Goal: Task Accomplishment & Management: Complete application form

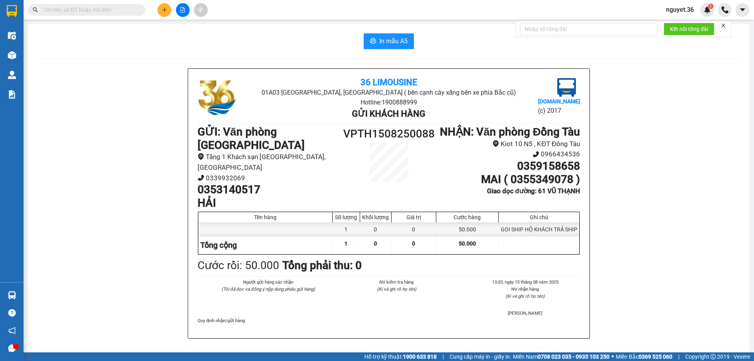
click at [169, 12] on button at bounding box center [165, 10] width 14 height 14
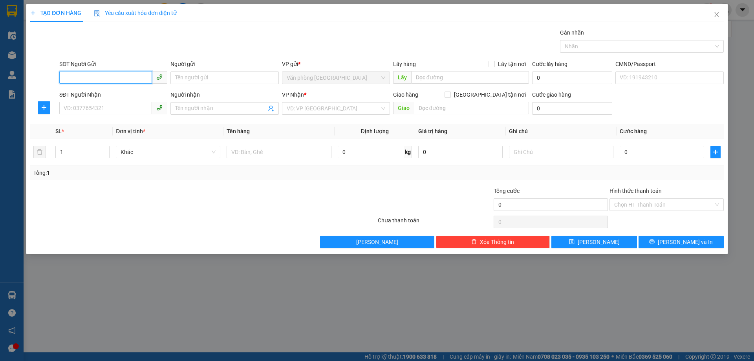
click at [126, 79] on input "SĐT Người Gửi" at bounding box center [105, 77] width 93 height 13
click at [106, 93] on div "0969447409 - ms [PERSON_NAME]" at bounding box center [113, 93] width 99 height 9
type input "0969447409"
type input "ms [PERSON_NAME]"
type input "0969447409"
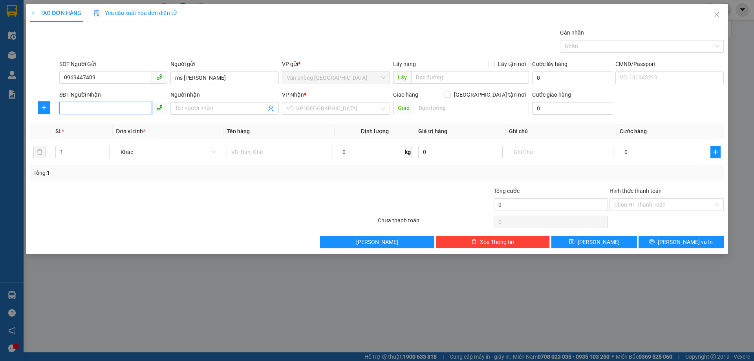
click at [107, 108] on input "SĐT Người Nhận" at bounding box center [105, 108] width 93 height 13
click at [97, 110] on input "SĐT Người Nhận" at bounding box center [105, 108] width 93 height 13
type input "0979200749"
click at [190, 108] on input "Người nhận" at bounding box center [220, 108] width 91 height 9
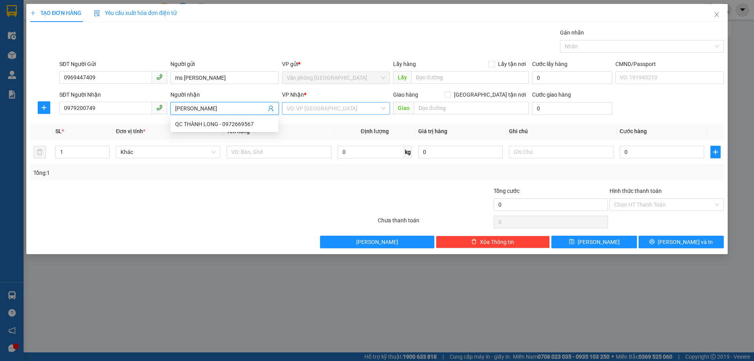
type input "[PERSON_NAME]"
click at [314, 110] on input "search" at bounding box center [333, 109] width 93 height 12
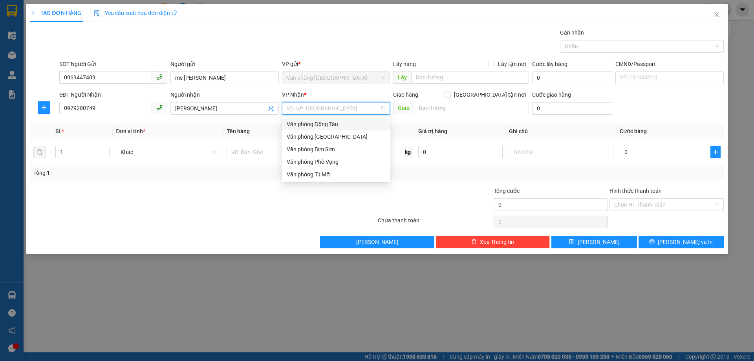
click at [317, 128] on div "Văn phòng Đồng Tàu" at bounding box center [336, 124] width 99 height 9
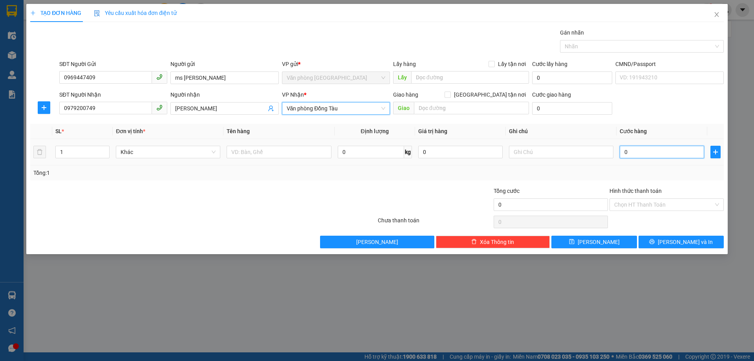
click at [655, 149] on input "0" at bounding box center [662, 152] width 84 height 13
type input "3"
type input "30"
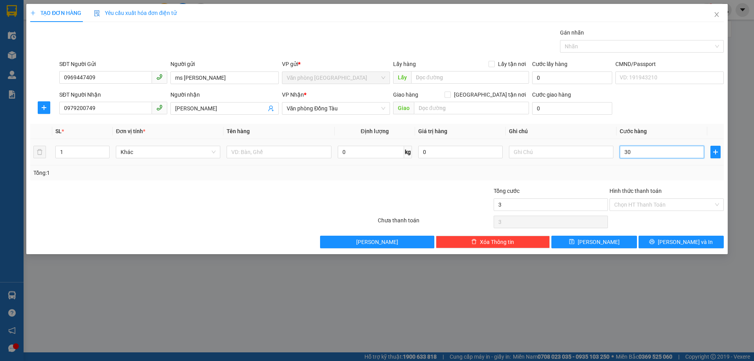
type input "30"
type input "300"
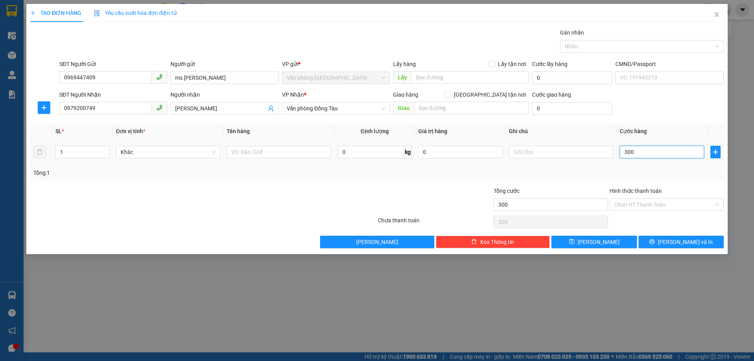
type input "3.000"
type input "30.000"
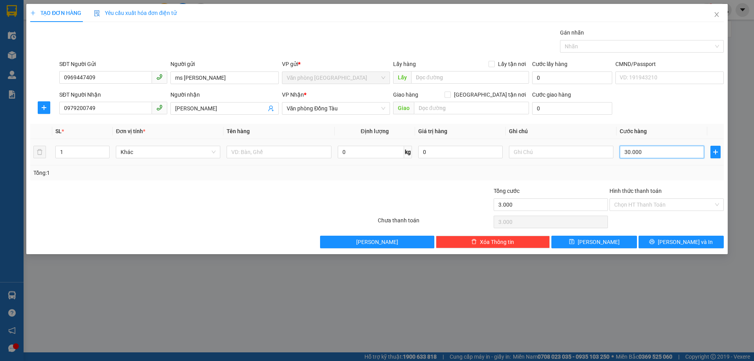
type input "30.000"
click at [432, 106] on input "text" at bounding box center [471, 108] width 115 height 13
type input "23 NGÕ 315/81 THUỴ PHƯƠNG"
click at [539, 153] on input "text" at bounding box center [561, 152] width 105 height 13
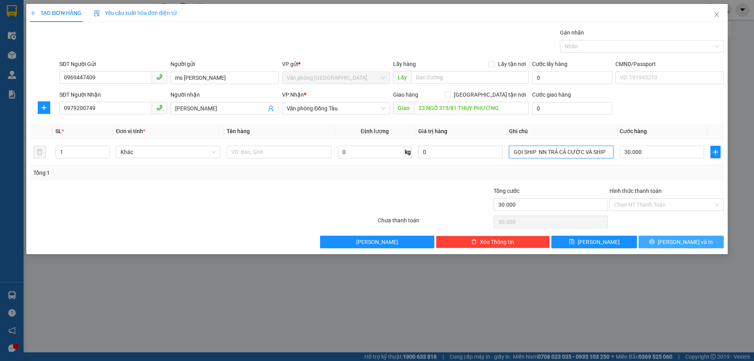
type input "GỌI SHIP NN TRẢ CẢ CƯỚC VÀ SHIP"
click at [661, 239] on button "[PERSON_NAME] và In" at bounding box center [681, 242] width 85 height 13
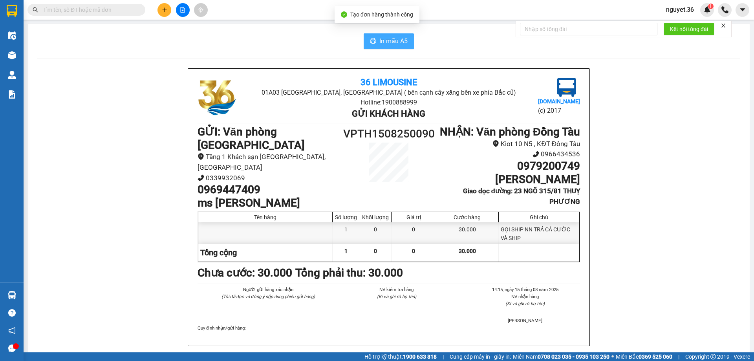
drag, startPoint x: 381, startPoint y: 37, endPoint x: 440, endPoint y: 81, distance: 74.3
click at [382, 36] on span "In mẫu A5" at bounding box center [394, 41] width 28 height 10
click at [381, 38] on span "In mẫu A5" at bounding box center [394, 41] width 28 height 10
click at [167, 10] on icon "plus" at bounding box center [165, 10] width 6 height 6
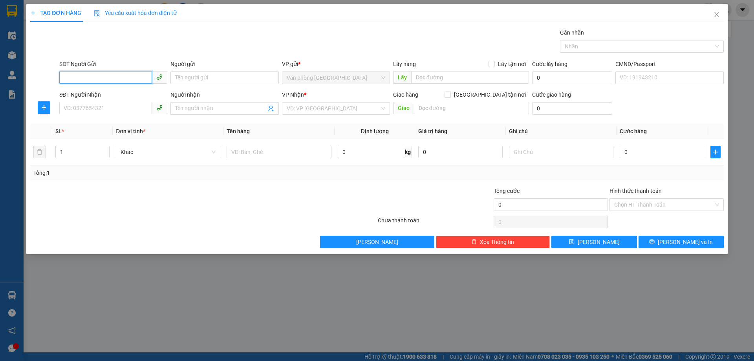
click at [127, 79] on input "SĐT Người Gửi" at bounding box center [105, 77] width 93 height 13
type input "0822149133"
click at [203, 77] on input "Người gửi" at bounding box center [225, 78] width 108 height 13
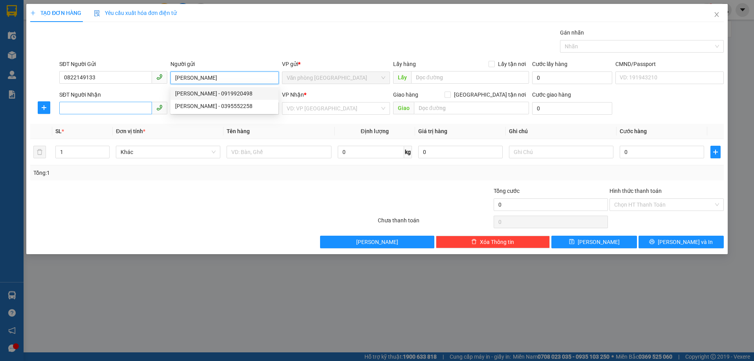
type input "[PERSON_NAME]"
click at [124, 108] on input "SĐT Người Nhận" at bounding box center [105, 108] width 93 height 13
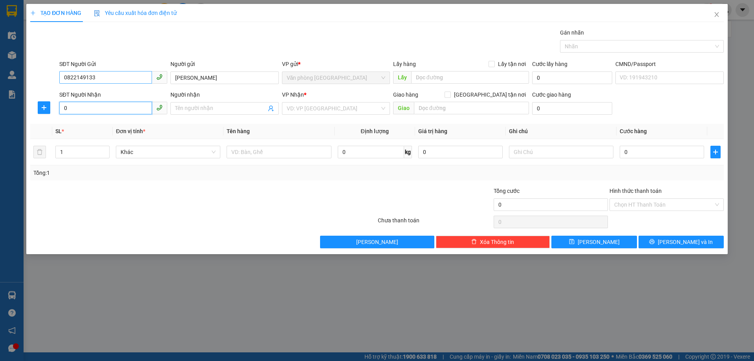
type input "0"
drag, startPoint x: 62, startPoint y: 78, endPoint x: 119, endPoint y: 78, distance: 56.6
click at [119, 78] on input "0822149133" at bounding box center [105, 77] width 93 height 13
click at [205, 79] on input "[PERSON_NAME]" at bounding box center [225, 78] width 108 height 13
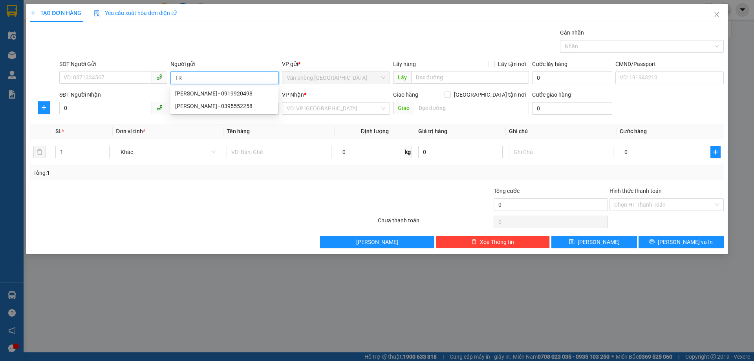
type input "T"
click at [135, 77] on input "SĐT Người Gửi" at bounding box center [105, 77] width 93 height 13
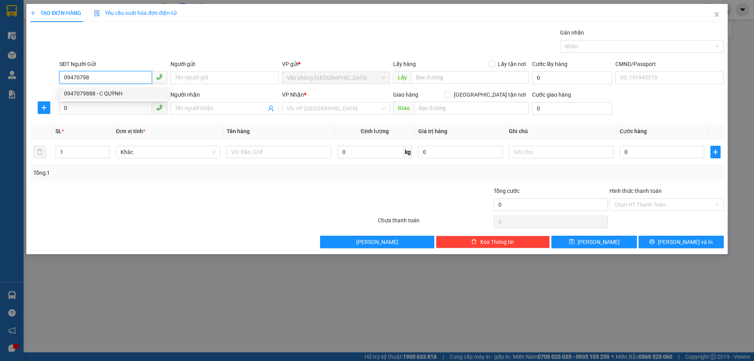
click at [112, 94] on div "0947079888 - C QUỲNH" at bounding box center [113, 93] width 99 height 9
type input "0947079888"
type input "C QUỲNH"
type input "0947079888"
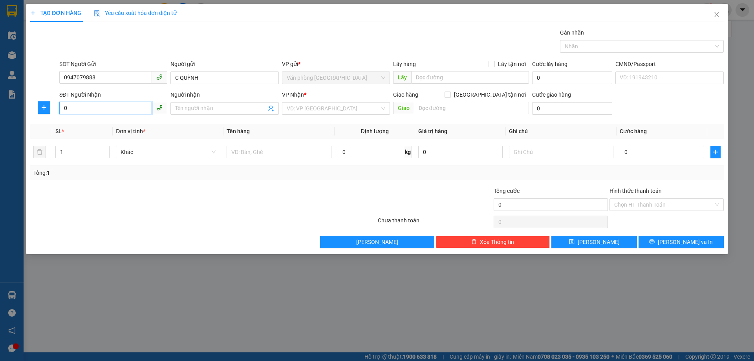
click at [108, 103] on input "0" at bounding box center [105, 108] width 93 height 13
type input "0822149133"
click at [205, 104] on input "Người nhận" at bounding box center [220, 108] width 91 height 9
type input "C HÀ ( 0847439888 )"
click at [311, 112] on input "search" at bounding box center [333, 109] width 93 height 12
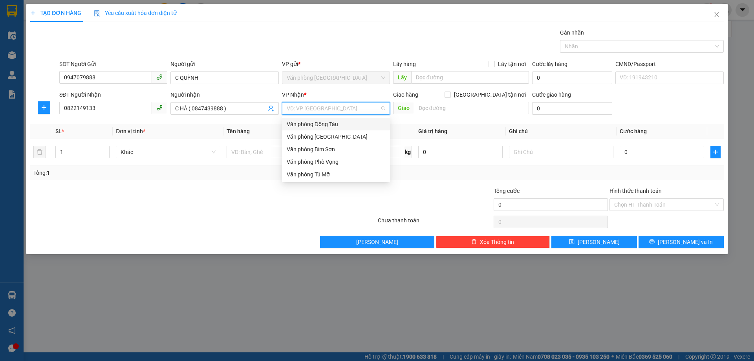
click at [328, 123] on div "Văn phòng Đồng Tàu" at bounding box center [336, 124] width 99 height 9
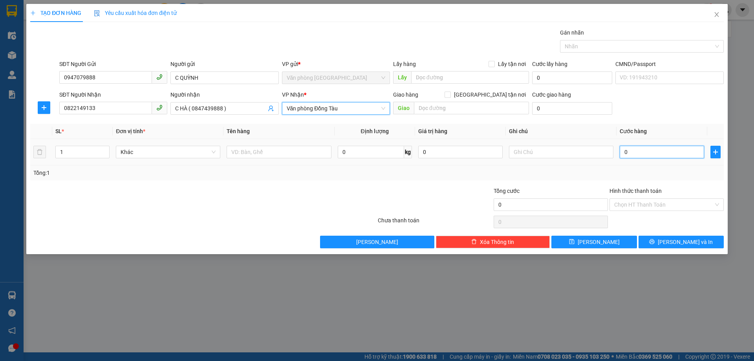
click at [650, 153] on input "0" at bounding box center [662, 152] width 84 height 13
type input "5"
type input "50"
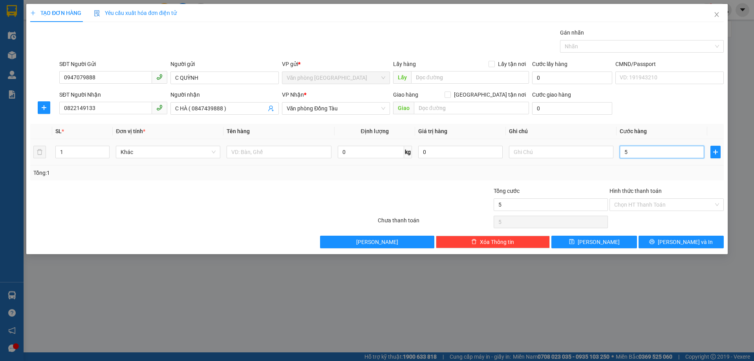
type input "50"
type input "500"
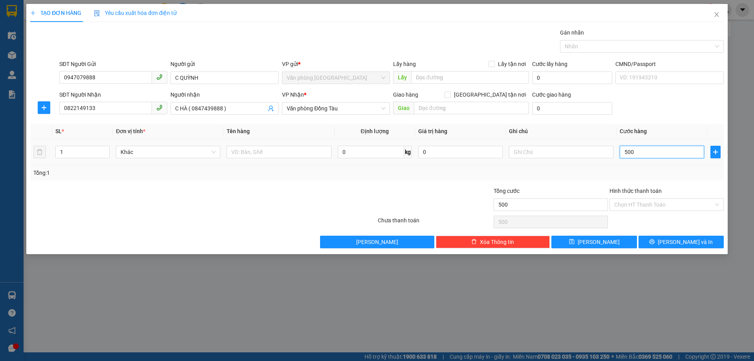
type input "5.000"
type input "50.000"
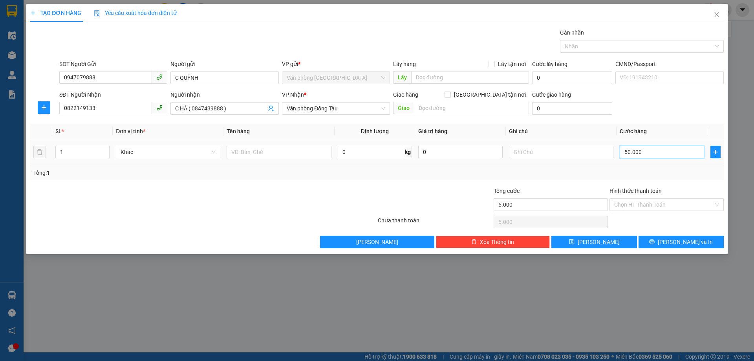
type input "50.000"
click at [633, 204] on input "Hình thức thanh toán" at bounding box center [663, 205] width 99 height 12
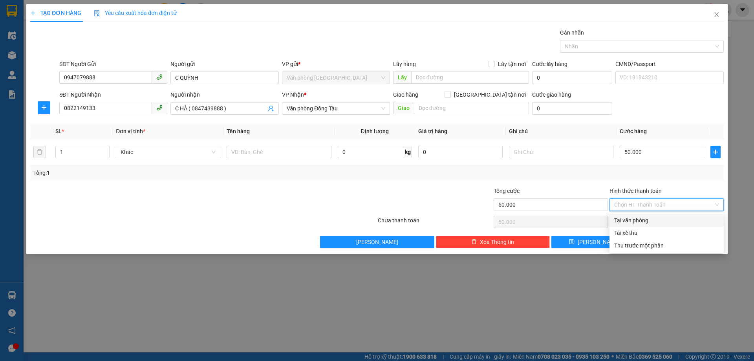
click at [631, 220] on div "Tại văn phòng" at bounding box center [666, 220] width 105 height 9
type input "0"
click at [654, 237] on button "[PERSON_NAME] và In" at bounding box center [681, 242] width 85 height 13
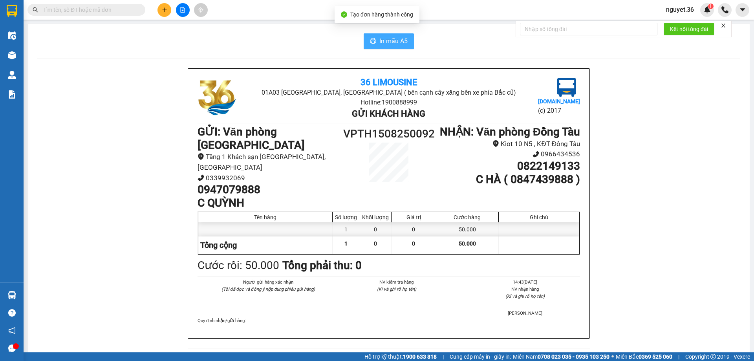
click at [401, 37] on span "In mẫu A5" at bounding box center [394, 41] width 28 height 10
click at [165, 10] on icon "plus" at bounding box center [164, 9] width 4 height 0
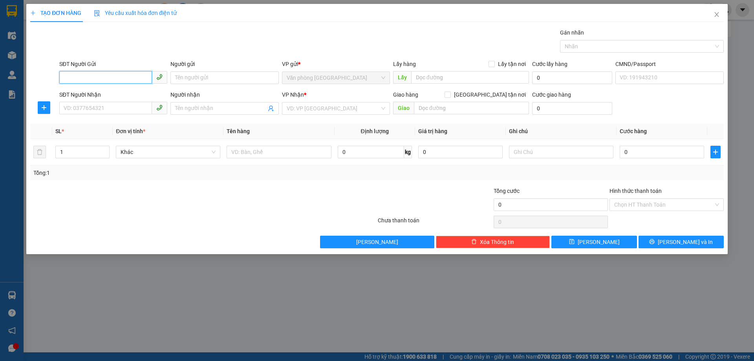
click at [138, 82] on input "SĐT Người Gửi" at bounding box center [105, 77] width 93 height 13
click at [86, 92] on div "0862523386 - GIANG" at bounding box center [113, 93] width 99 height 9
type input "0862523386"
type input "GIANG"
type input "0862523386"
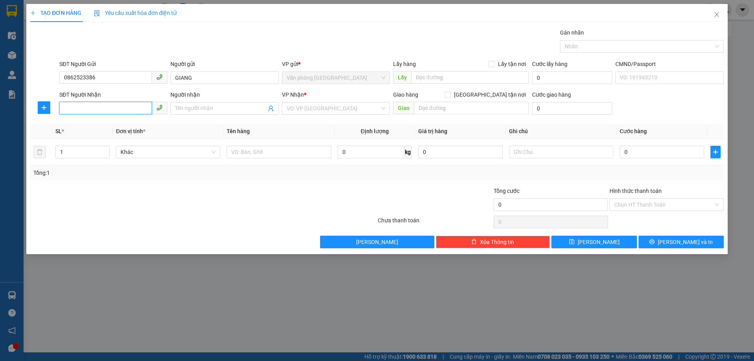
click at [98, 108] on input "SĐT Người Nhận" at bounding box center [105, 108] width 93 height 13
type input "0968642332"
click at [194, 106] on input "Người nhận" at bounding box center [220, 108] width 91 height 9
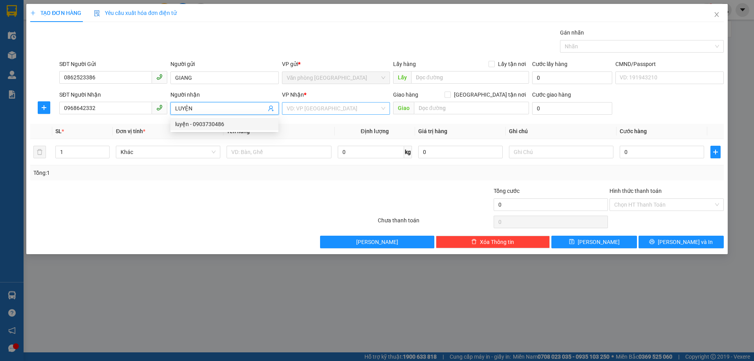
type input "LUYỆN"
click at [307, 109] on input "search" at bounding box center [333, 109] width 93 height 12
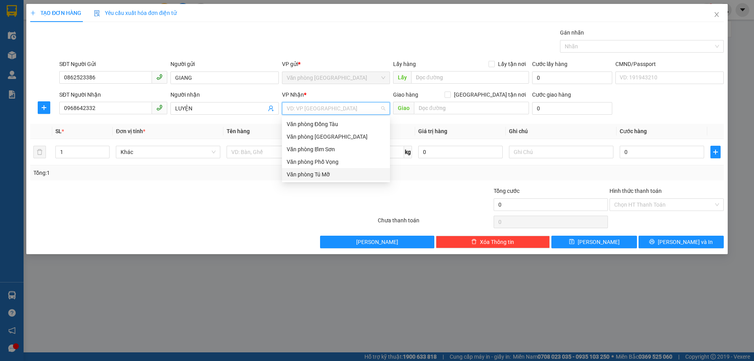
drag, startPoint x: 325, startPoint y: 173, endPoint x: 334, endPoint y: 163, distance: 13.6
click at [325, 174] on div "Văn phòng Tú Mỡ" at bounding box center [336, 174] width 99 height 9
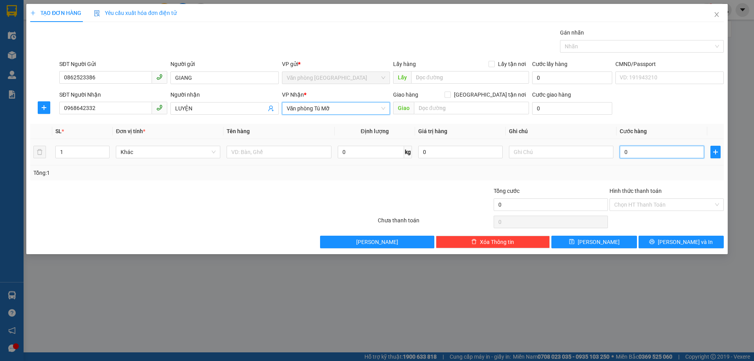
click at [659, 153] on input "0" at bounding box center [662, 152] width 84 height 13
type input "4"
type input "40"
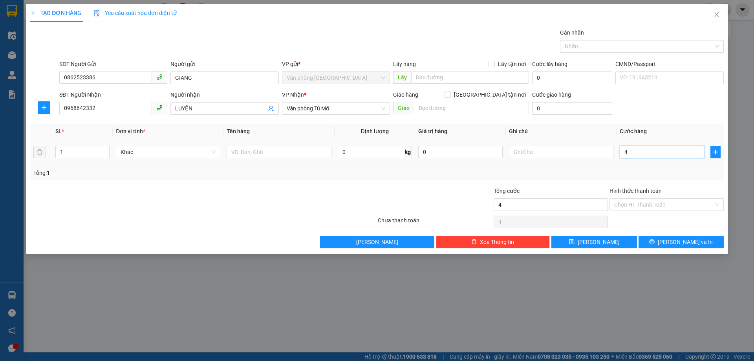
type input "40"
type input "400"
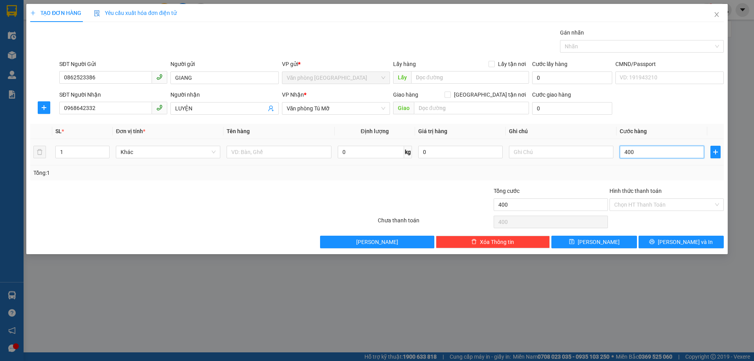
type input "4.000"
type input "40.000"
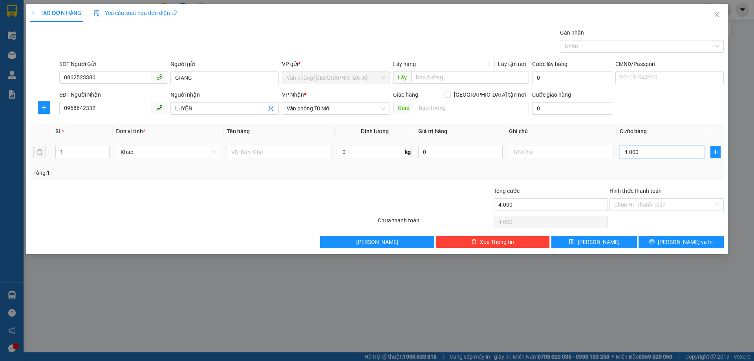
type input "40.000"
click at [640, 205] on input "Hình thức thanh toán" at bounding box center [663, 205] width 99 height 12
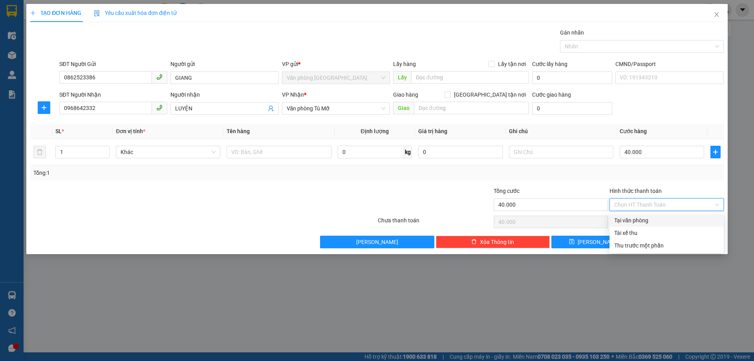
click at [640, 222] on div "Tại văn phòng" at bounding box center [666, 220] width 105 height 9
type input "0"
click at [661, 244] on button "[PERSON_NAME] và In" at bounding box center [681, 242] width 85 height 13
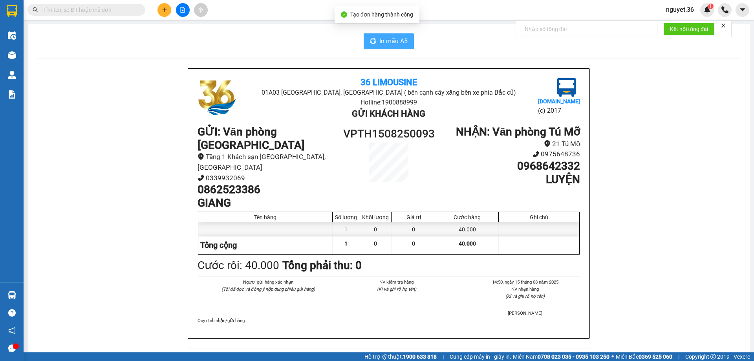
click at [380, 41] on span "In mẫu A5" at bounding box center [394, 41] width 28 height 10
